Goal: Transaction & Acquisition: Purchase product/service

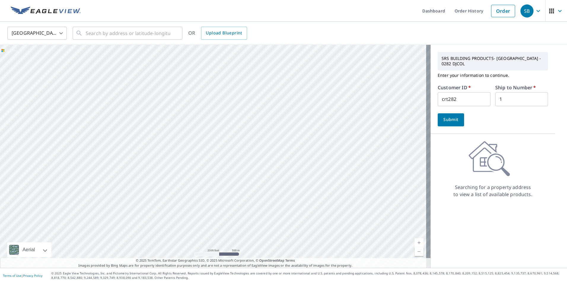
drag, startPoint x: 380, startPoint y: 147, endPoint x: 242, endPoint y: 246, distance: 170.0
click at [242, 246] on div at bounding box center [215, 156] width 430 height 223
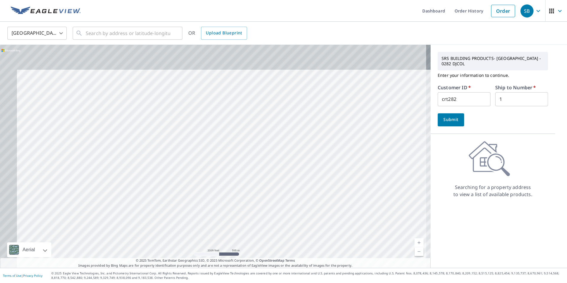
drag, startPoint x: 228, startPoint y: 137, endPoint x: 239, endPoint y: 159, distance: 24.9
click at [239, 159] on div at bounding box center [215, 156] width 430 height 223
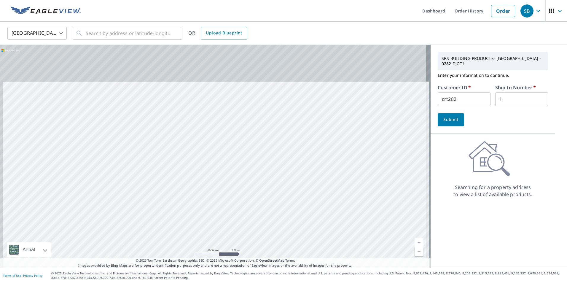
drag, startPoint x: 274, startPoint y: 93, endPoint x: 286, endPoint y: 247, distance: 154.3
click at [286, 247] on div at bounding box center [215, 156] width 430 height 223
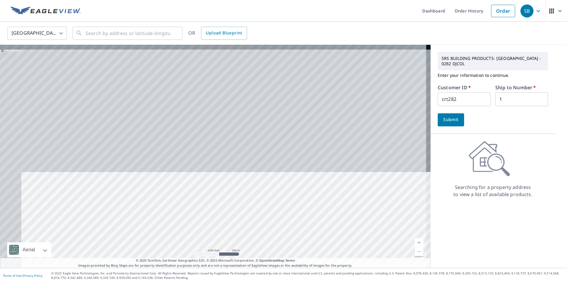
drag, startPoint x: 270, startPoint y: 124, endPoint x: 294, endPoint y: 280, distance: 157.5
click at [294, 280] on div "Dashboard Order History Order SB [GEOGRAPHIC_DATA] [GEOGRAPHIC_DATA] ​ ​ OR Upl…" at bounding box center [283, 141] width 567 height 283
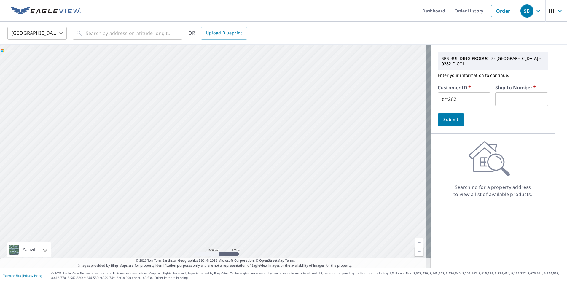
drag, startPoint x: 262, startPoint y: 180, endPoint x: 275, endPoint y: 207, distance: 30.0
click at [275, 207] on div at bounding box center [215, 156] width 430 height 223
drag, startPoint x: 267, startPoint y: 130, endPoint x: 285, endPoint y: 256, distance: 127.3
click at [285, 256] on div at bounding box center [215, 156] width 430 height 223
drag, startPoint x: 289, startPoint y: 132, endPoint x: 303, endPoint y: 274, distance: 142.7
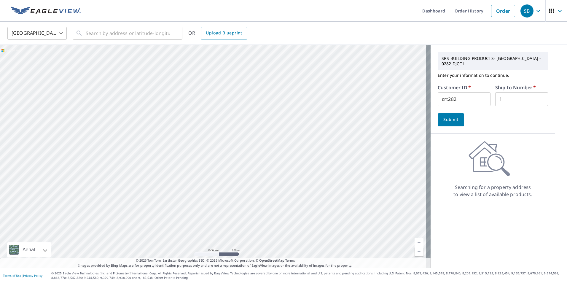
click at [303, 274] on div "Dashboard Order History Order SB [GEOGRAPHIC_DATA] [GEOGRAPHIC_DATA] ​ ​ OR Upl…" at bounding box center [283, 141] width 567 height 283
drag, startPoint x: 295, startPoint y: 188, endPoint x: 306, endPoint y: 235, distance: 48.0
click at [306, 235] on div at bounding box center [215, 156] width 430 height 223
drag, startPoint x: 141, startPoint y: 149, endPoint x: 315, endPoint y: 151, distance: 173.7
click at [315, 151] on div at bounding box center [215, 156] width 430 height 223
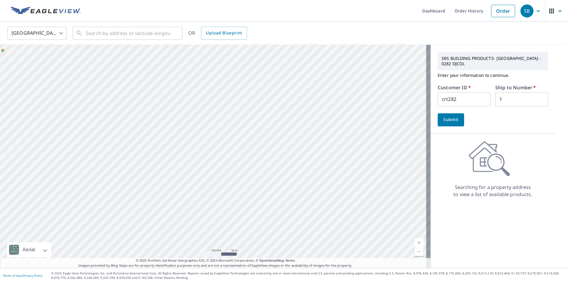
drag, startPoint x: 106, startPoint y: 133, endPoint x: 312, endPoint y: 175, distance: 210.7
click at [312, 175] on div at bounding box center [215, 156] width 430 height 223
drag, startPoint x: 353, startPoint y: 169, endPoint x: 193, endPoint y: 160, distance: 160.6
click at [195, 160] on div at bounding box center [215, 156] width 430 height 223
drag, startPoint x: 316, startPoint y: 181, endPoint x: 109, endPoint y: 126, distance: 213.8
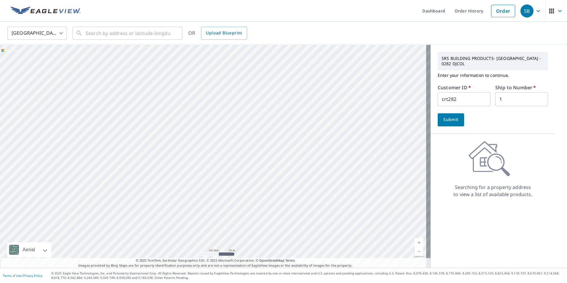
click at [112, 127] on div at bounding box center [215, 156] width 430 height 223
drag, startPoint x: 315, startPoint y: 157, endPoint x: 154, endPoint y: 140, distance: 162.1
click at [157, 140] on div at bounding box center [215, 156] width 430 height 223
drag, startPoint x: 274, startPoint y: 142, endPoint x: 168, endPoint y: 135, distance: 106.6
click at [173, 135] on div at bounding box center [215, 156] width 430 height 223
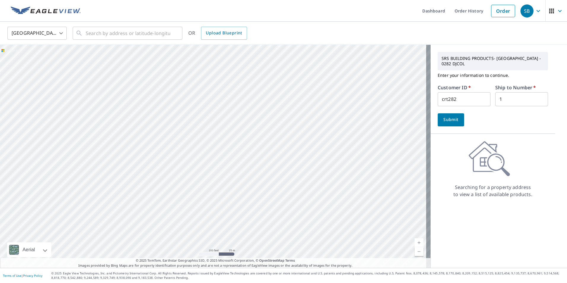
drag, startPoint x: 282, startPoint y: 144, endPoint x: 135, endPoint y: 132, distance: 147.5
click at [135, 132] on div at bounding box center [215, 156] width 430 height 223
drag, startPoint x: 314, startPoint y: 143, endPoint x: 185, endPoint y: 134, distance: 130.1
click at [185, 134] on div at bounding box center [215, 156] width 430 height 223
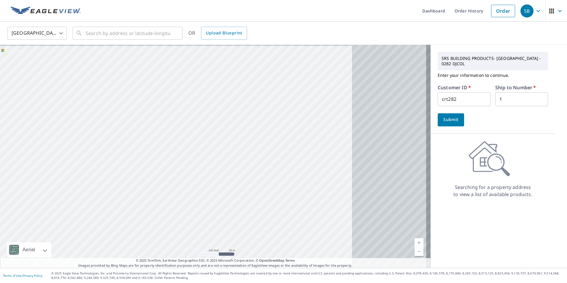
drag, startPoint x: 300, startPoint y: 131, endPoint x: 146, endPoint y: 135, distance: 154.2
click at [146, 135] on div at bounding box center [215, 156] width 430 height 223
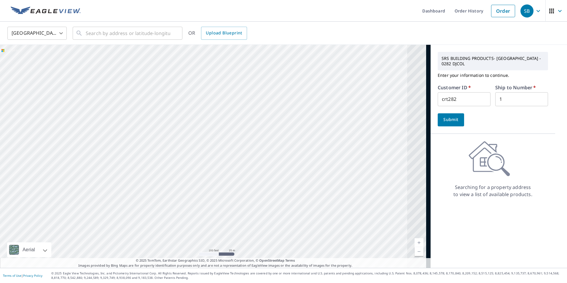
drag, startPoint x: 312, startPoint y: 132, endPoint x: 98, endPoint y: 126, distance: 214.1
click at [98, 126] on div at bounding box center [215, 156] width 430 height 223
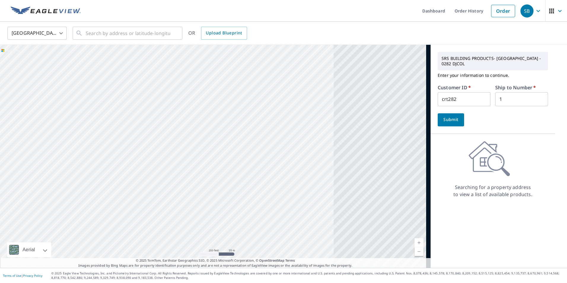
drag, startPoint x: 271, startPoint y: 125, endPoint x: 132, endPoint y: 119, distance: 139.2
click at [132, 119] on div at bounding box center [215, 156] width 430 height 223
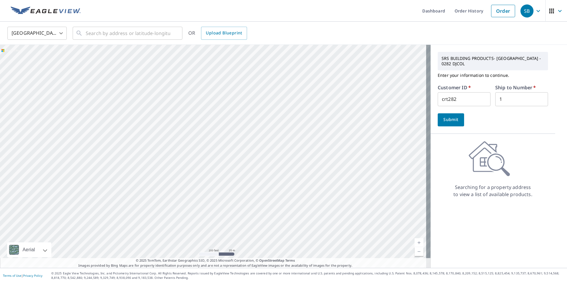
drag, startPoint x: 229, startPoint y: 125, endPoint x: 100, endPoint y: 121, distance: 128.4
click at [100, 121] on div at bounding box center [215, 156] width 430 height 223
drag, startPoint x: 120, startPoint y: 113, endPoint x: 378, endPoint y: 118, distance: 258.2
click at [350, 118] on div at bounding box center [215, 156] width 430 height 223
drag, startPoint x: 251, startPoint y: 119, endPoint x: 349, endPoint y: 120, distance: 97.5
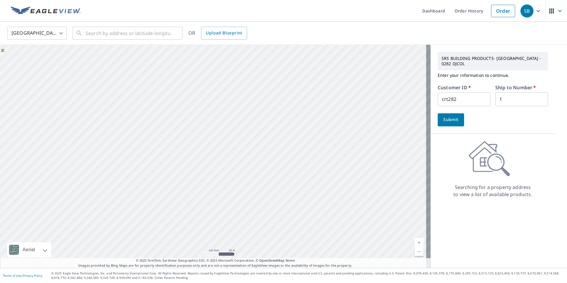
click at [347, 120] on div at bounding box center [215, 156] width 430 height 223
drag, startPoint x: 154, startPoint y: 118, endPoint x: 375, endPoint y: 130, distance: 221.2
click at [366, 130] on div at bounding box center [215, 156] width 430 height 223
drag, startPoint x: 128, startPoint y: 110, endPoint x: 333, endPoint y: 132, distance: 206.3
click at [329, 132] on div at bounding box center [215, 156] width 430 height 223
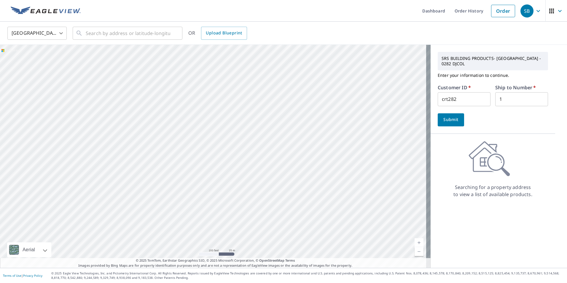
drag, startPoint x: 143, startPoint y: 123, endPoint x: 331, endPoint y: 127, distance: 188.0
click at [327, 127] on div at bounding box center [215, 156] width 430 height 223
drag, startPoint x: 226, startPoint y: 127, endPoint x: 340, endPoint y: 127, distance: 114.1
click at [328, 127] on div at bounding box center [215, 156] width 430 height 223
drag, startPoint x: 233, startPoint y: 125, endPoint x: 325, endPoint y: 128, distance: 92.2
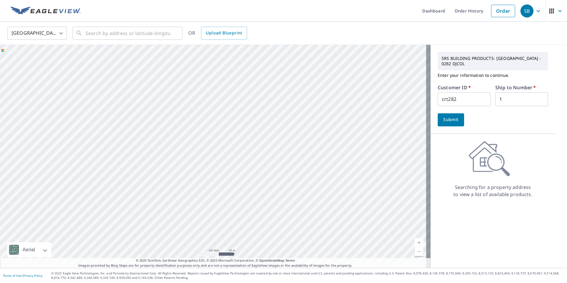
click at [325, 128] on div at bounding box center [215, 156] width 430 height 223
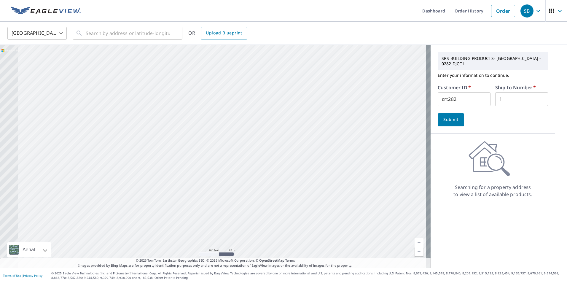
drag, startPoint x: 155, startPoint y: 111, endPoint x: 362, endPoint y: 126, distance: 207.1
click at [362, 126] on div at bounding box center [215, 156] width 430 height 223
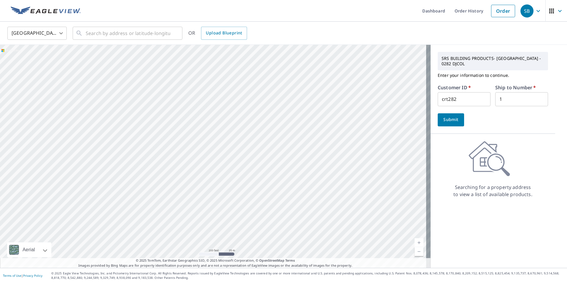
drag, startPoint x: 191, startPoint y: 89, endPoint x: 398, endPoint y: 157, distance: 218.1
click at [398, 157] on div at bounding box center [215, 156] width 430 height 223
drag, startPoint x: 180, startPoint y: 130, endPoint x: 288, endPoint y: 133, distance: 108.2
click at [288, 133] on div at bounding box center [215, 156] width 430 height 223
drag
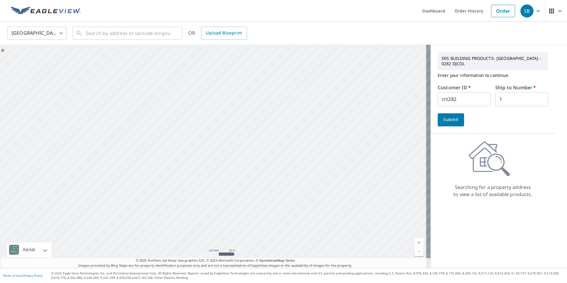
click at [384, 127] on div at bounding box center [215, 156] width 430 height 223
click at [296, 219] on div at bounding box center [215, 156] width 430 height 223
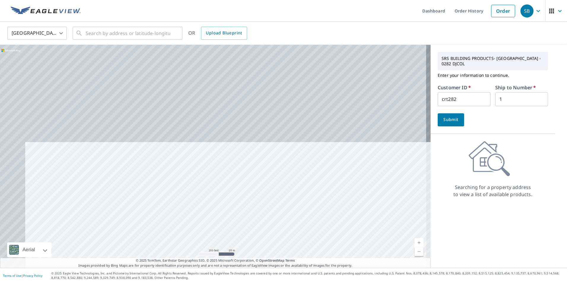
click at [377, 276] on div "Dashboard Order History Order SB [GEOGRAPHIC_DATA] [GEOGRAPHIC_DATA] ​ ​ OR Upl…" at bounding box center [283, 141] width 567 height 283
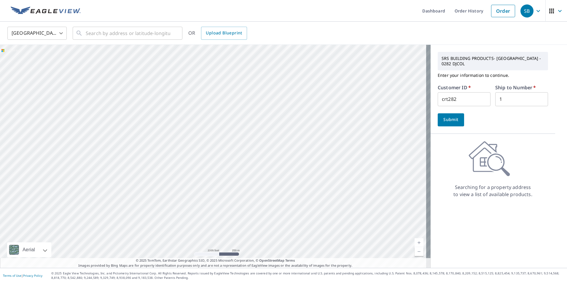
click at [328, 129] on div at bounding box center [215, 156] width 430 height 223
click at [363, 281] on div "Dashboard Order History Order SB [GEOGRAPHIC_DATA] [GEOGRAPHIC_DATA] ​ ​ OR Upl…" at bounding box center [283, 141] width 567 height 283
click at [281, 184] on div at bounding box center [215, 156] width 430 height 223
click at [203, 142] on div at bounding box center [215, 156] width 430 height 223
click at [275, 173] on div at bounding box center [215, 156] width 430 height 223
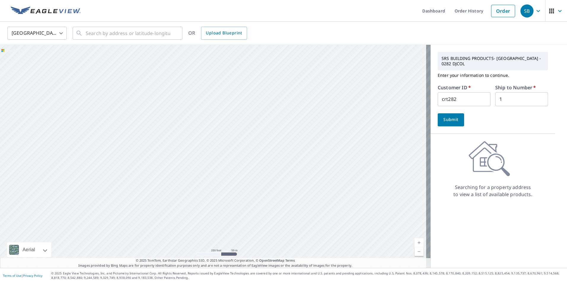
click at [205, 163] on div at bounding box center [215, 156] width 430 height 223
click at [189, 154] on div at bounding box center [215, 156] width 430 height 223
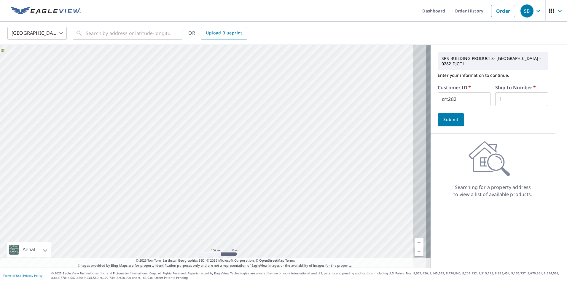
click at [160, 146] on div at bounding box center [215, 156] width 430 height 223
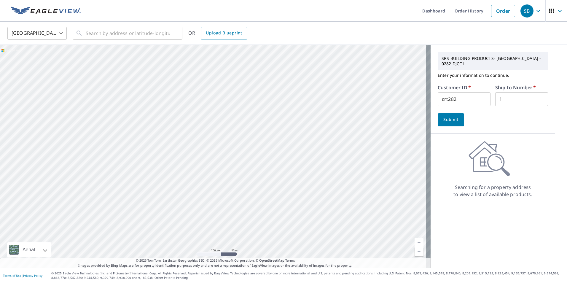
click at [175, 146] on div at bounding box center [215, 156] width 430 height 223
click at [169, 140] on div at bounding box center [215, 156] width 430 height 223
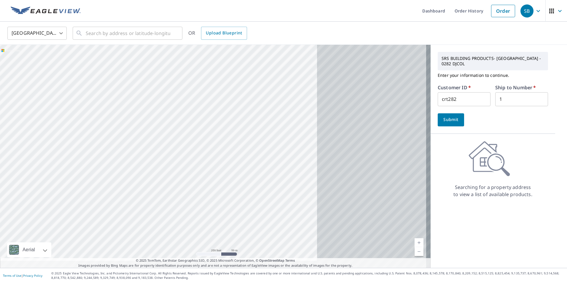
click at [104, 137] on div at bounding box center [215, 156] width 430 height 223
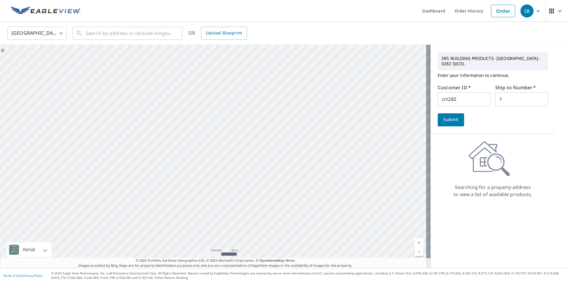
click at [140, 134] on div at bounding box center [215, 156] width 430 height 223
click at [272, 184] on div at bounding box center [215, 156] width 430 height 223
click at [291, 146] on div at bounding box center [215, 156] width 430 height 223
click at [253, 136] on div at bounding box center [215, 156] width 430 height 223
click at [224, 130] on div at bounding box center [215, 156] width 430 height 223
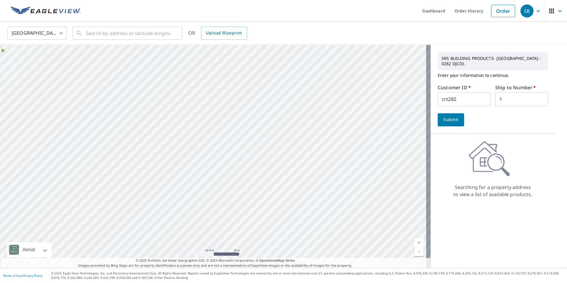
click at [307, 144] on div at bounding box center [215, 156] width 430 height 223
click at [85, 34] on div "​" at bounding box center [128, 33] width 110 height 13
paste input "[STREET_ADDRESS]"
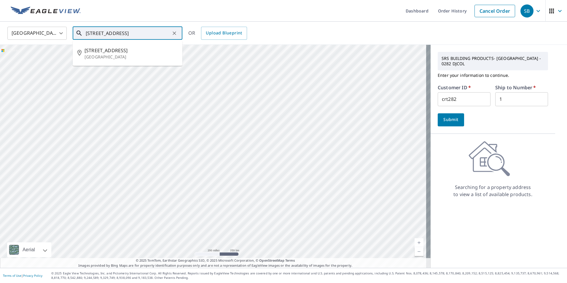
click at [155, 33] on input "[STREET_ADDRESS]" at bounding box center [128, 33] width 84 height 17
click at [116, 52] on span "[STREET_ADDRESS]" at bounding box center [130, 50] width 93 height 7
type input "[STREET_ADDRESS]"
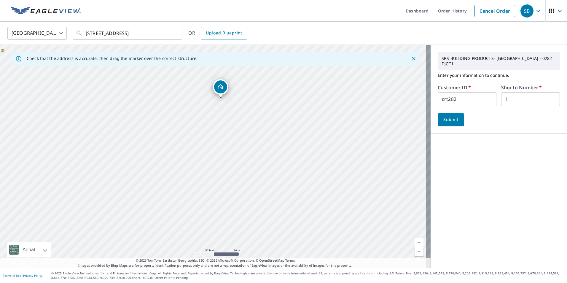
drag, startPoint x: 222, startPoint y: 186, endPoint x: 229, endPoint y: 129, distance: 58.3
click at [229, 129] on div "[STREET_ADDRESS]" at bounding box center [215, 156] width 430 height 223
drag, startPoint x: 218, startPoint y: 100, endPoint x: 219, endPoint y: 121, distance: 21.7
click at [219, 121] on div "[STREET_ADDRESS]" at bounding box center [215, 156] width 430 height 223
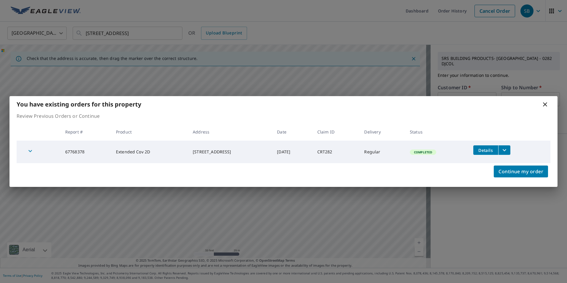
drag, startPoint x: 216, startPoint y: 177, endPoint x: 220, endPoint y: 198, distance: 20.9
click at [221, 201] on body "SB SB Dashboard Order History Cancel Order SB [GEOGRAPHIC_DATA] [GEOGRAPHIC_DAT…" at bounding box center [283, 141] width 567 height 283
click at [545, 104] on icon at bounding box center [545, 104] width 4 height 4
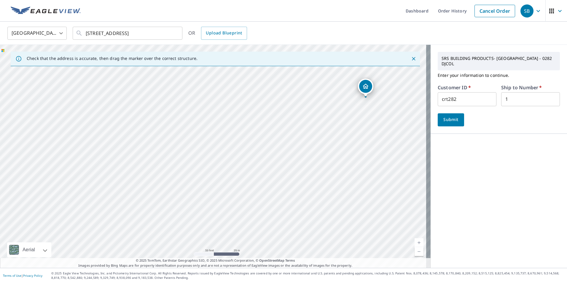
click at [376, 154] on div "[STREET_ADDRESS]" at bounding box center [215, 156] width 430 height 223
drag, startPoint x: 365, startPoint y: 90, endPoint x: 372, endPoint y: 152, distance: 62.0
click at [446, 119] on span "Submit" at bounding box center [450, 119] width 17 height 7
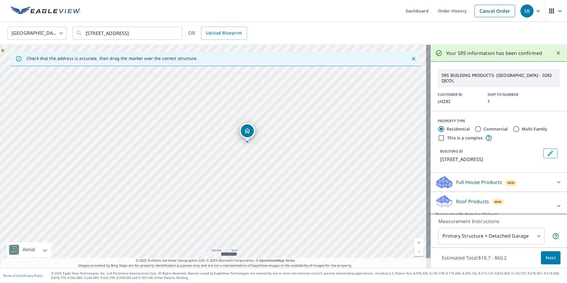
click at [545, 256] on span "Next" at bounding box center [550, 257] width 10 height 7
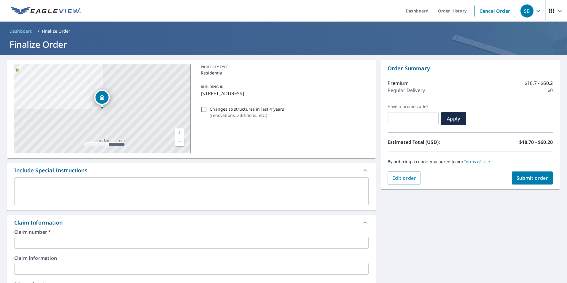
click at [49, 241] on input "text" at bounding box center [191, 243] width 354 height 12
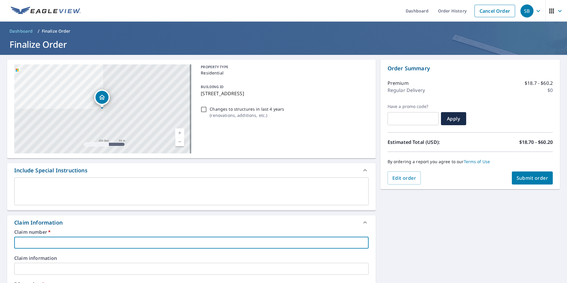
type input "CRT282"
checkbox input "true"
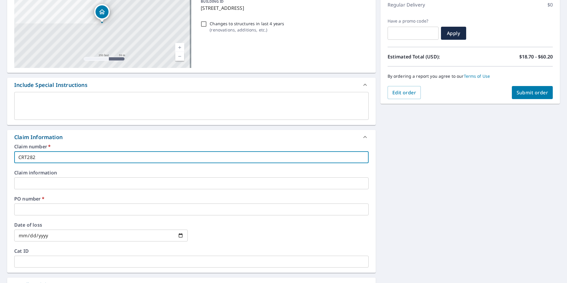
scroll to position [89, 0]
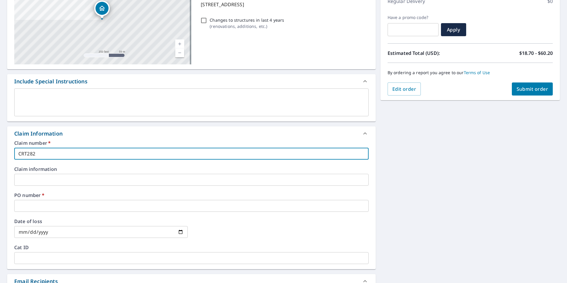
click at [31, 209] on input "text" at bounding box center [191, 206] width 354 height 12
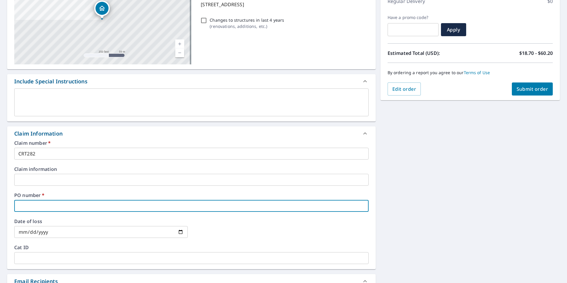
type input "1"
checkbox input "true"
type input "18"
checkbox input "true"
type input "184"
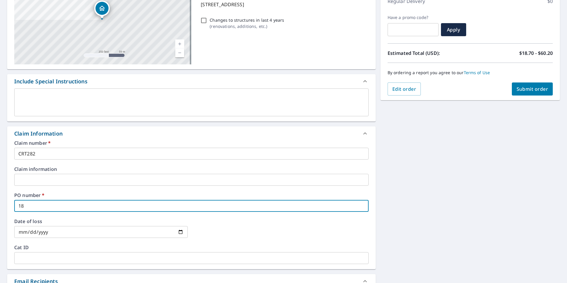
checkbox input "true"
type input "1842"
checkbox input "true"
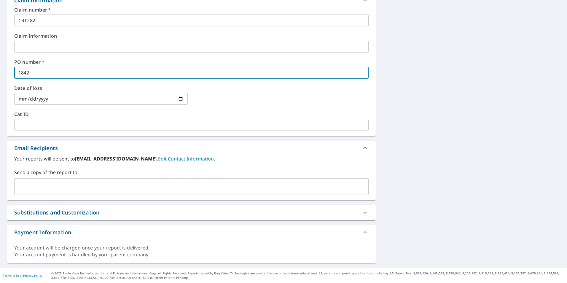
type input "1842"
click at [41, 182] on input "text" at bounding box center [187, 186] width 340 height 11
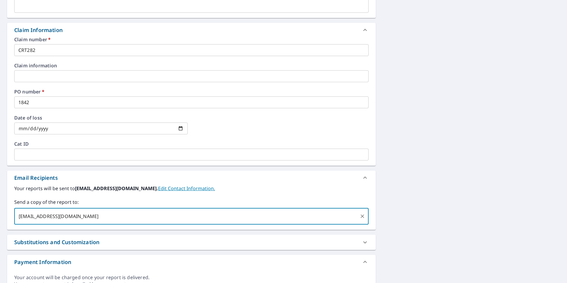
scroll to position [103, 0]
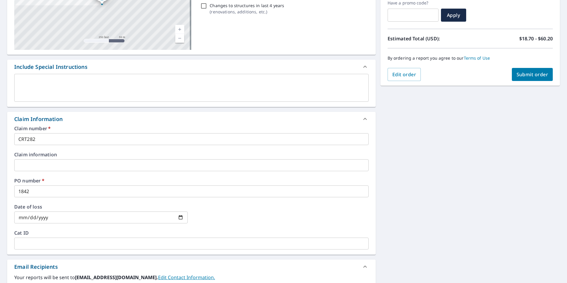
type input "[EMAIL_ADDRESS][DOMAIN_NAME]"
click at [528, 77] on span "Submit order" at bounding box center [532, 74] width 32 height 7
checkbox input "true"
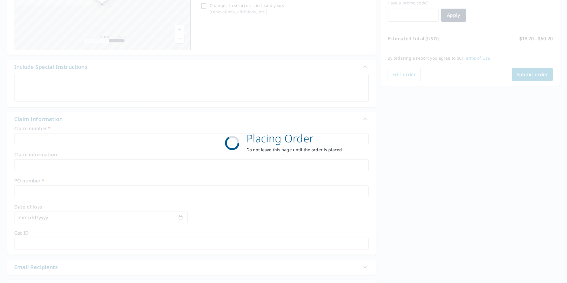
scroll to position [66, 0]
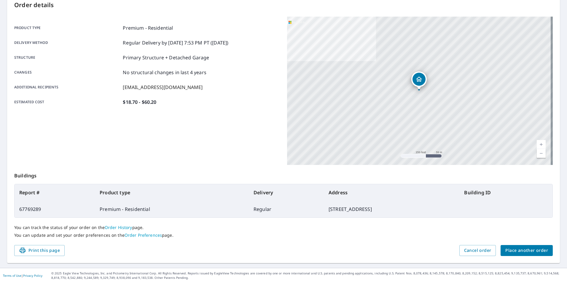
click at [530, 249] on span "Place another order" at bounding box center [526, 250] width 43 height 7
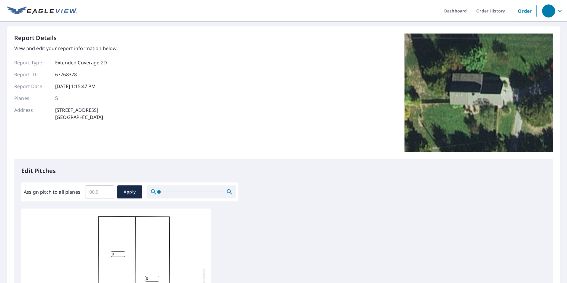
click at [100, 189] on input "Assign pitch to all planes" at bounding box center [99, 191] width 29 height 17
type input "9"
click at [131, 192] on span "Apply" at bounding box center [130, 191] width 16 height 7
type input "9"
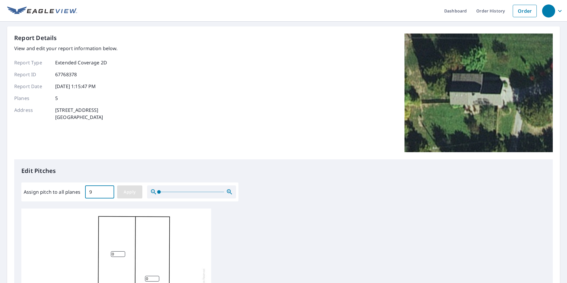
type input "9"
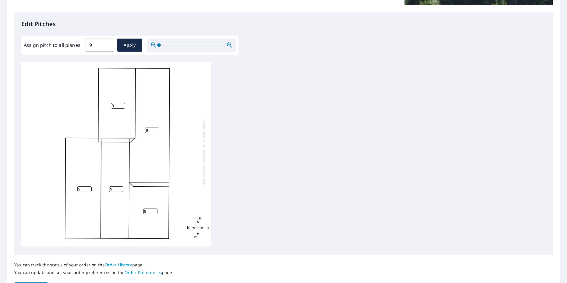
scroll to position [186, 0]
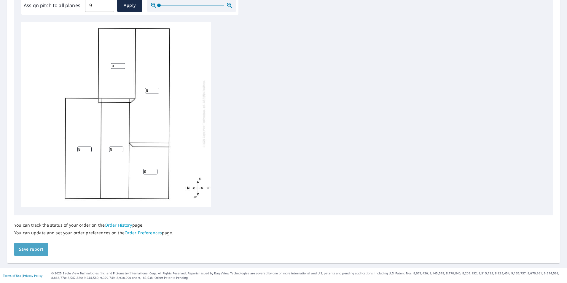
click at [20, 249] on span "Save report" at bounding box center [31, 248] width 24 height 7
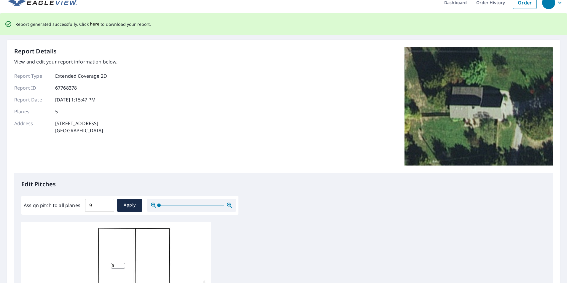
scroll to position [0, 0]
